Goal: Transaction & Acquisition: Purchase product/service

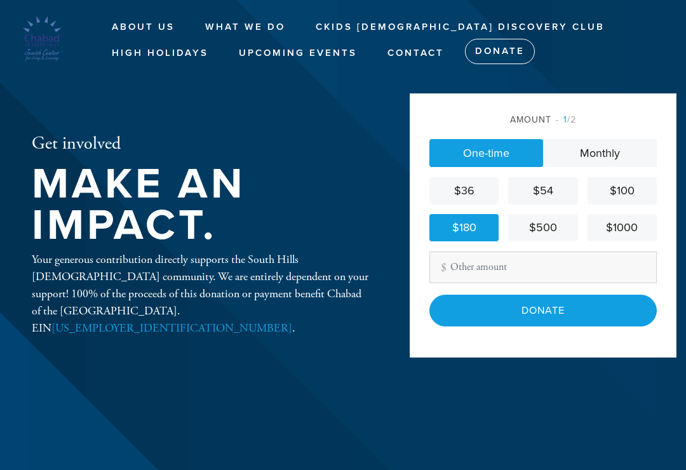
click at [565, 320] on input "Donate" at bounding box center [542, 311] width 227 height 32
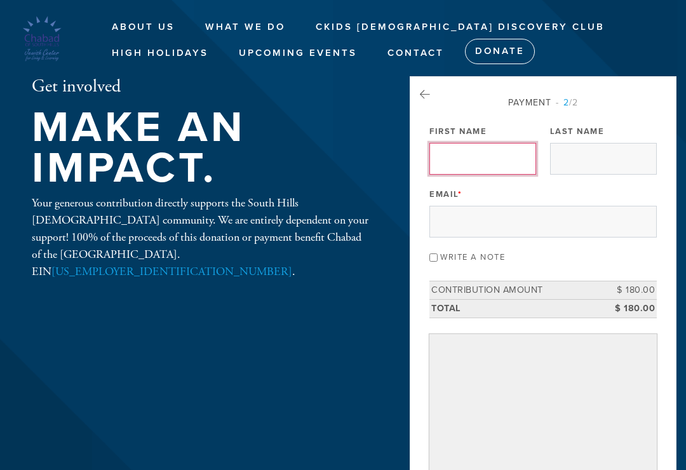
click at [514, 162] on input "First Name" at bounding box center [482, 159] width 107 height 32
type input "Friedman"
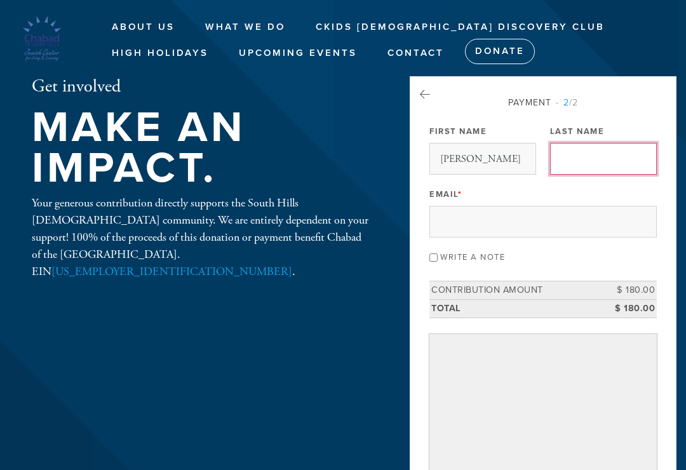
click at [595, 165] on input "Last Name" at bounding box center [603, 159] width 107 height 32
type input "Alan"
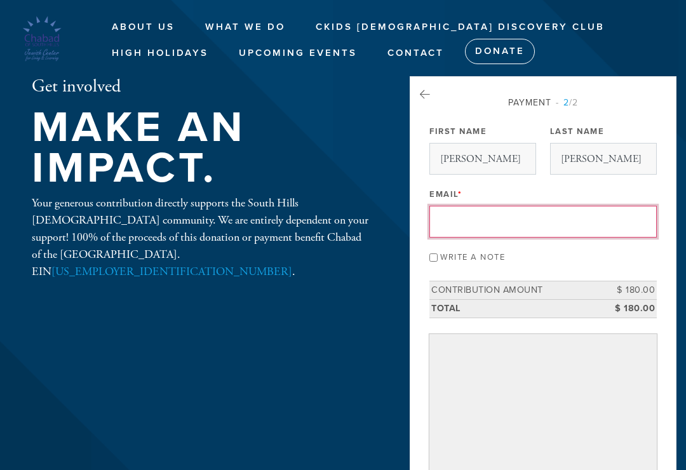
click at [510, 225] on input "Email *" at bounding box center [542, 222] width 227 height 32
type input "aafriedman@yahoo.com"
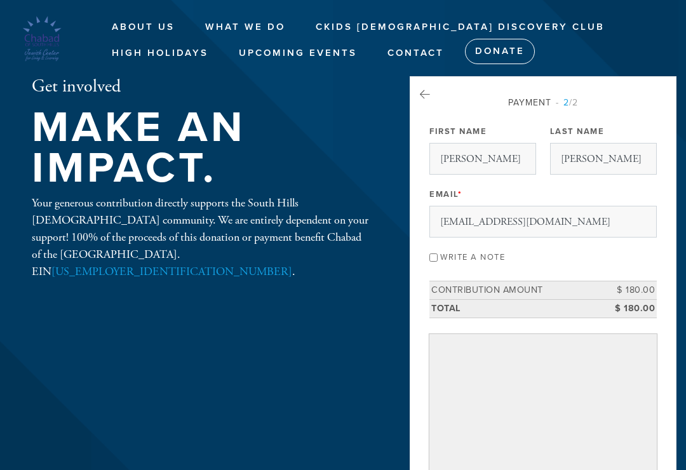
click at [435, 254] on input "Write a note" at bounding box center [433, 258] width 8 height 8
checkbox input "true"
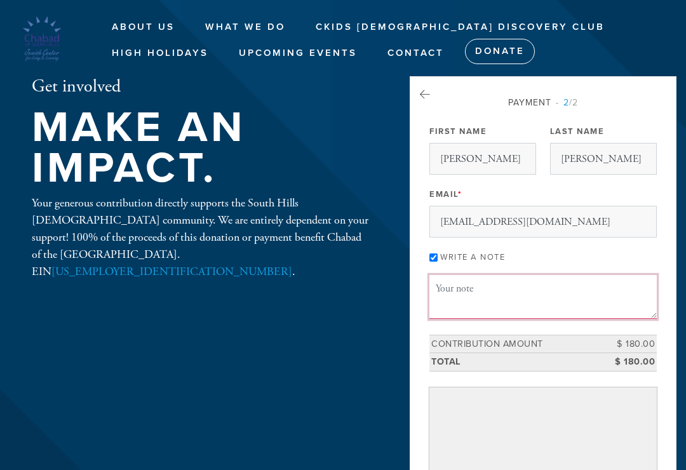
click at [452, 286] on textarea "Message or dedication" at bounding box center [542, 296] width 227 height 43
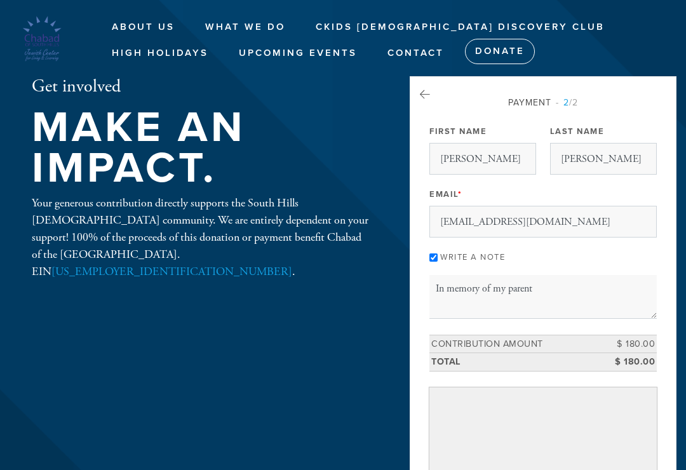
click at [0, 466] on div "Get involved Make an impact. Your generous contribution directly supports the S…" at bounding box center [343, 405] width 686 height 658
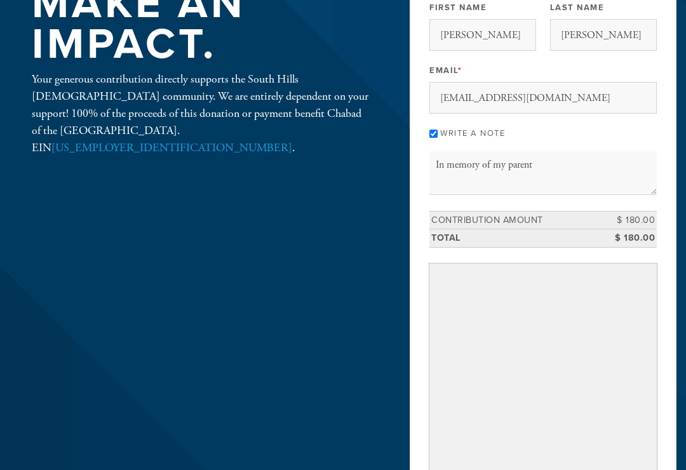
scroll to position [120, 0]
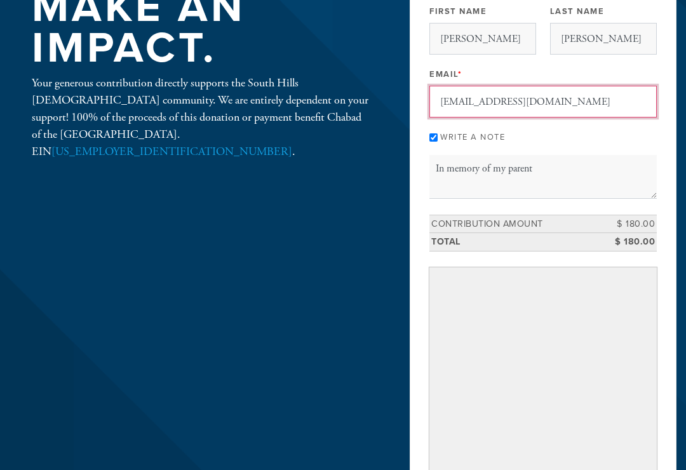
click at [561, 102] on input "aafriedman@yahoo.com" at bounding box center [542, 102] width 227 height 32
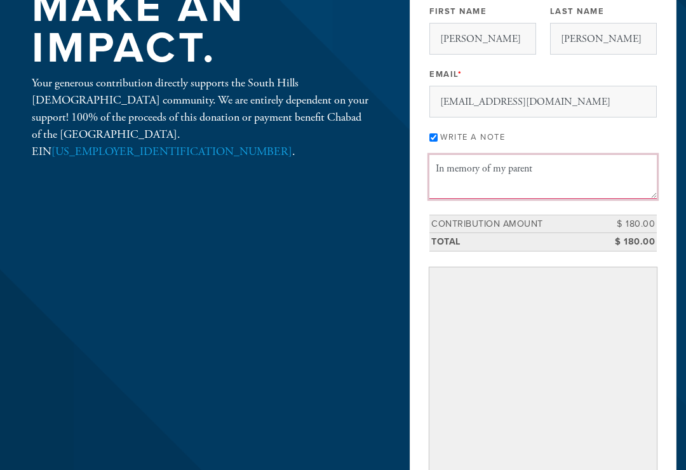
click at [569, 170] on textarea "In memory of my parent" at bounding box center [542, 176] width 227 height 43
type textarea "In memory of my parents, Jacob and Edith Friedman."
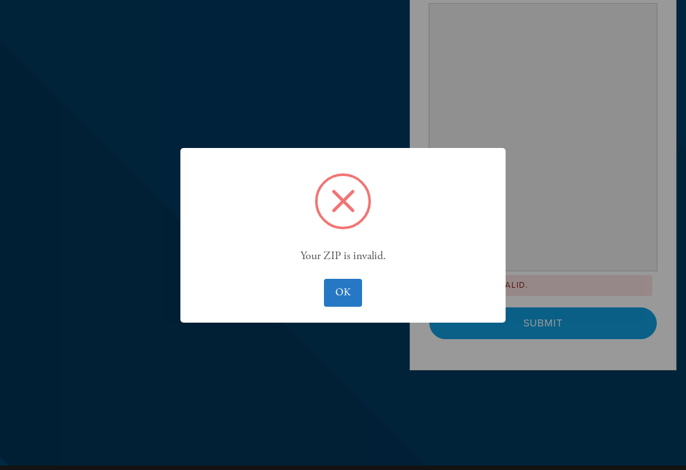
click at [346, 299] on button "OK" at bounding box center [342, 293] width 37 height 28
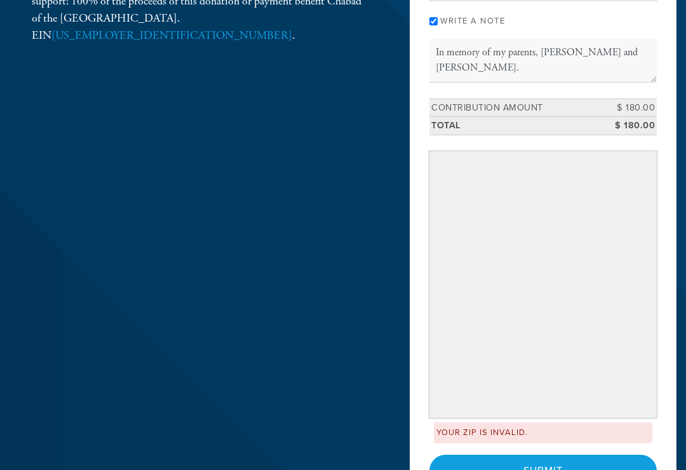
scroll to position [237, 0]
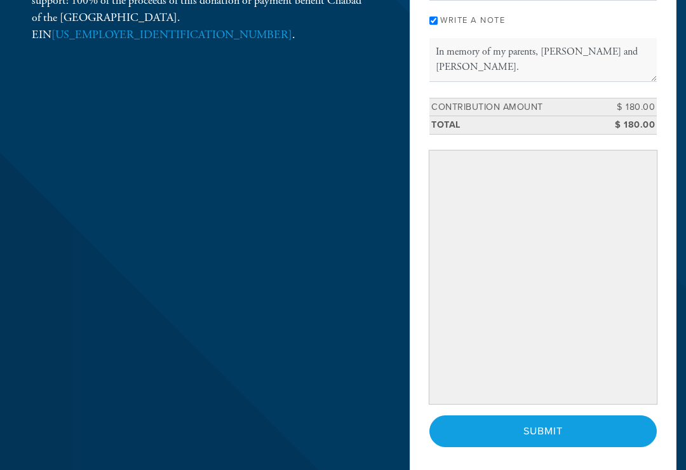
click at [598, 435] on input "Submit" at bounding box center [542, 432] width 227 height 32
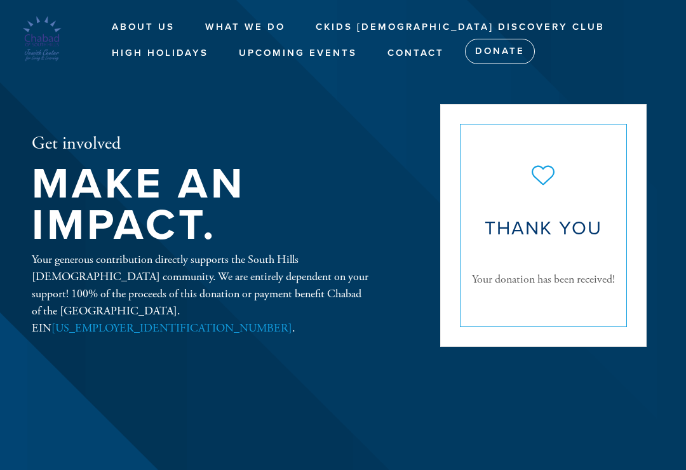
click at [586, 242] on span "Thank you" at bounding box center [544, 228] width 118 height 29
